Goal: Transaction & Acquisition: Purchase product/service

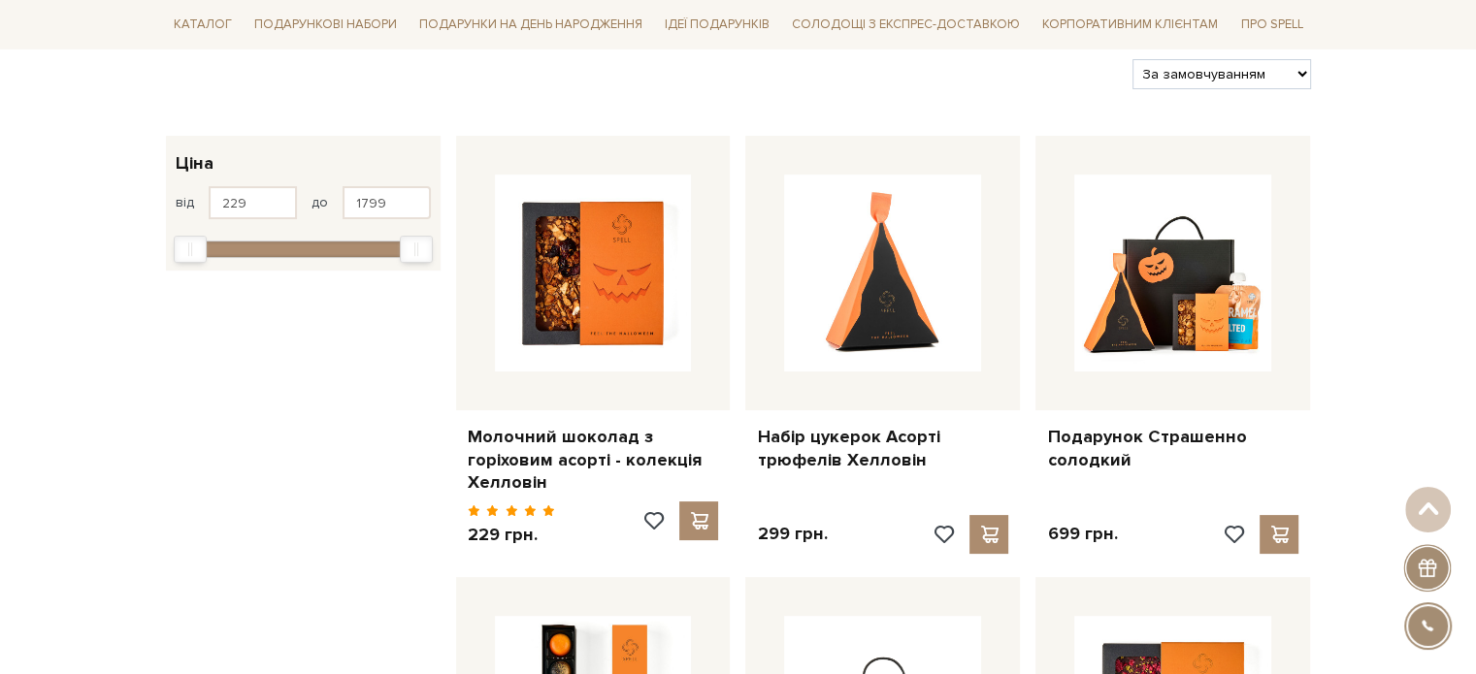
scroll to position [194, 0]
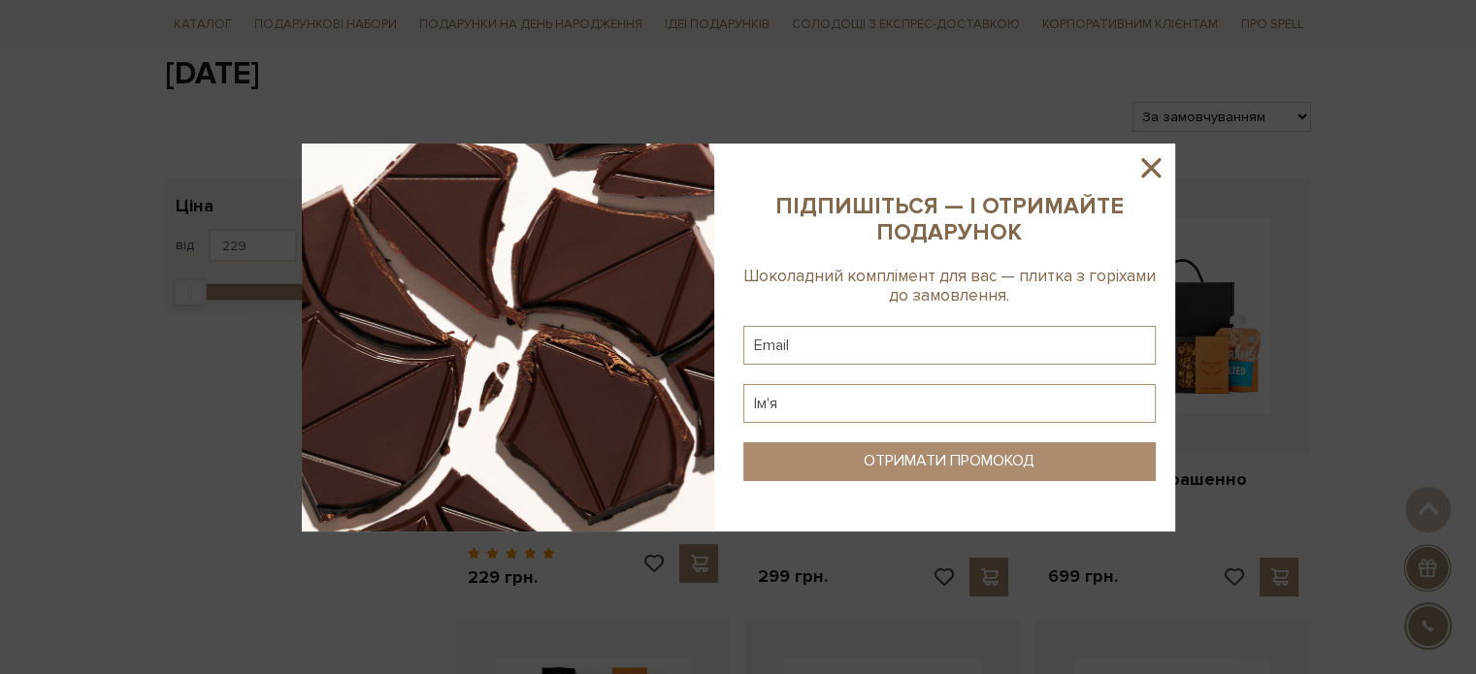
click at [1147, 156] on icon at bounding box center [1150, 167] width 33 height 33
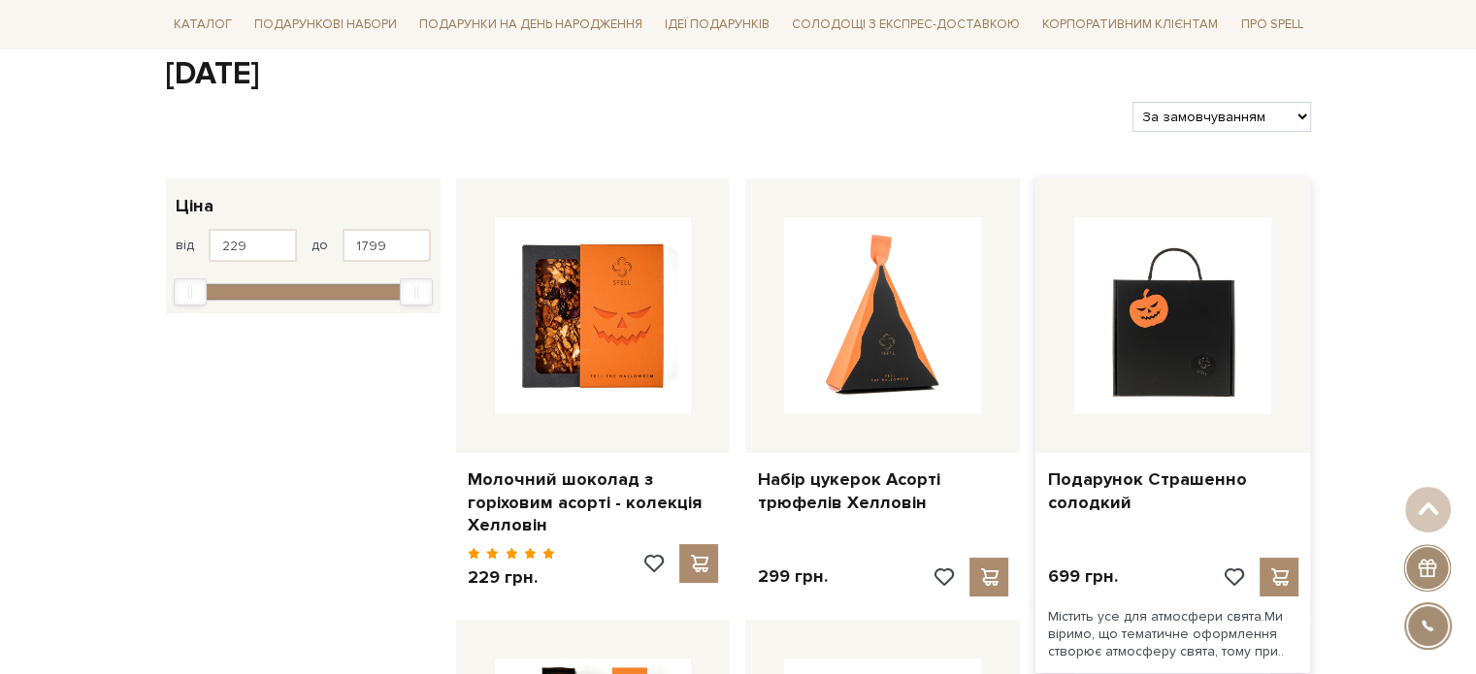
click at [1217, 230] on img at bounding box center [1172, 315] width 197 height 197
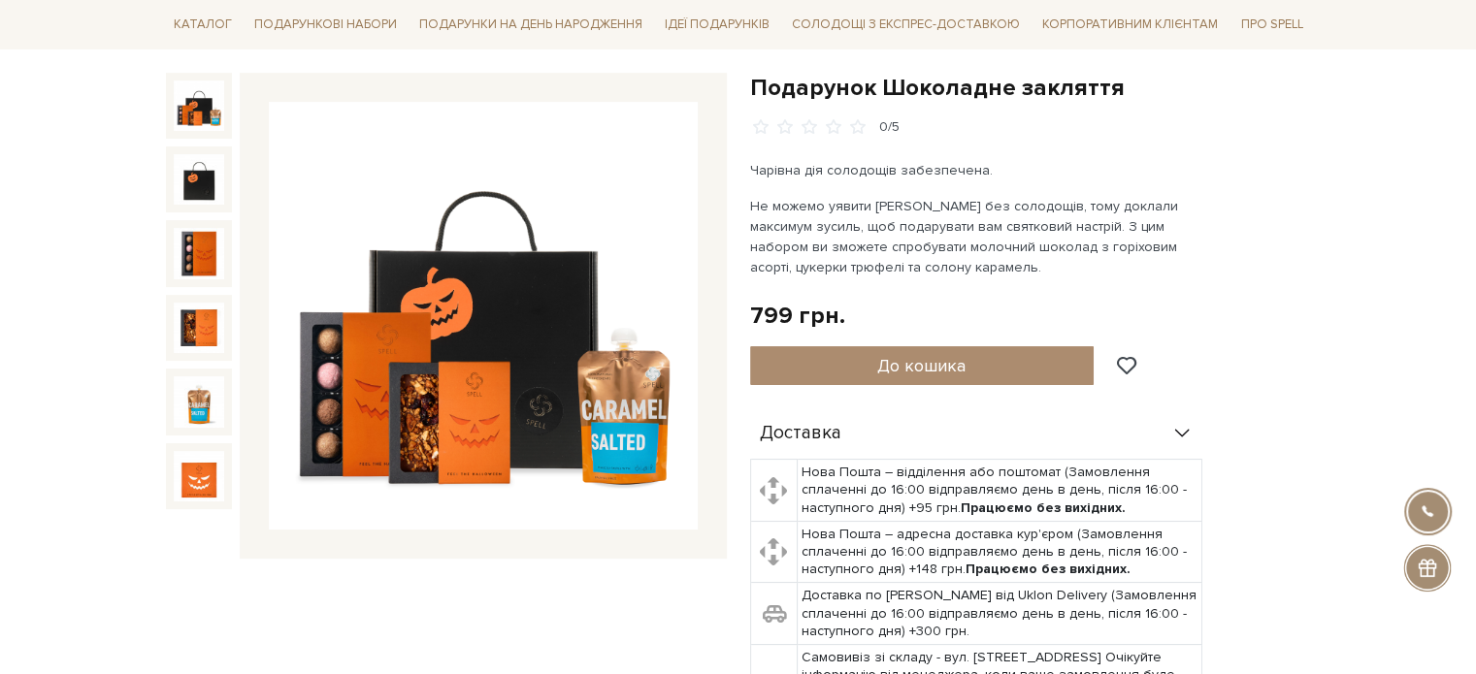
scroll to position [194, 0]
